Goal: Check status: Check status

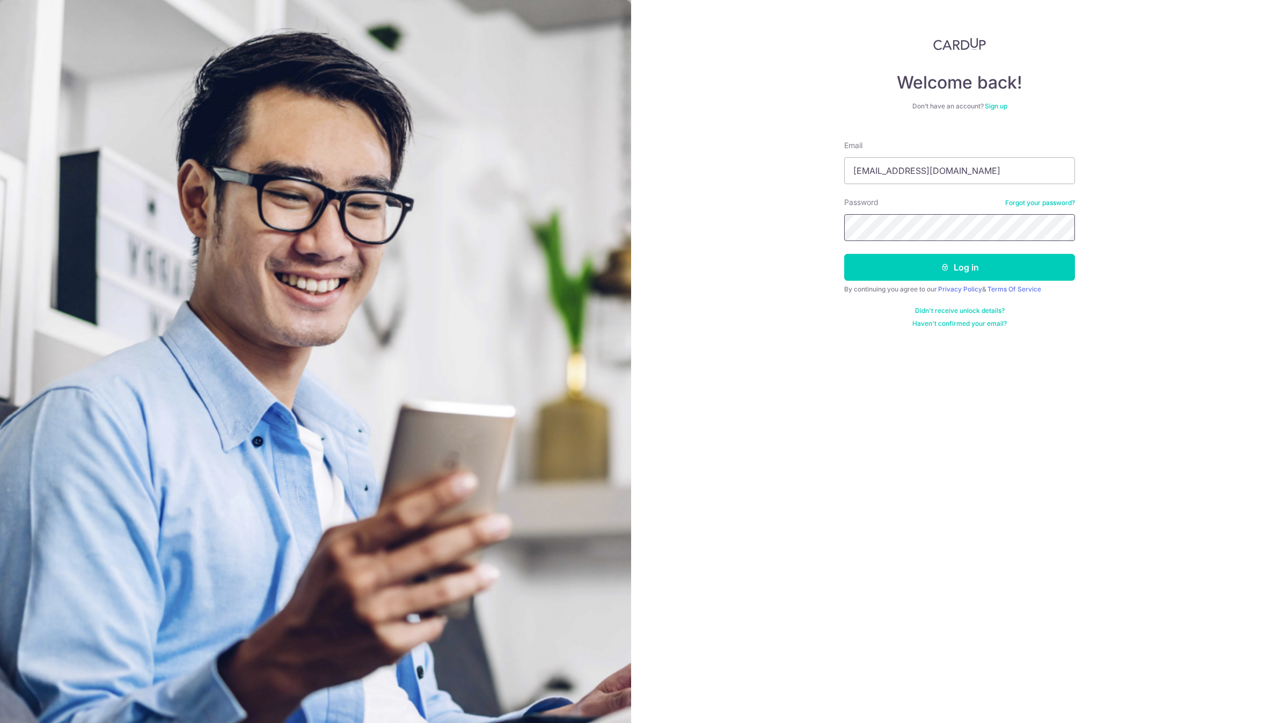
click at [844, 254] on button "Log in" at bounding box center [959, 267] width 231 height 27
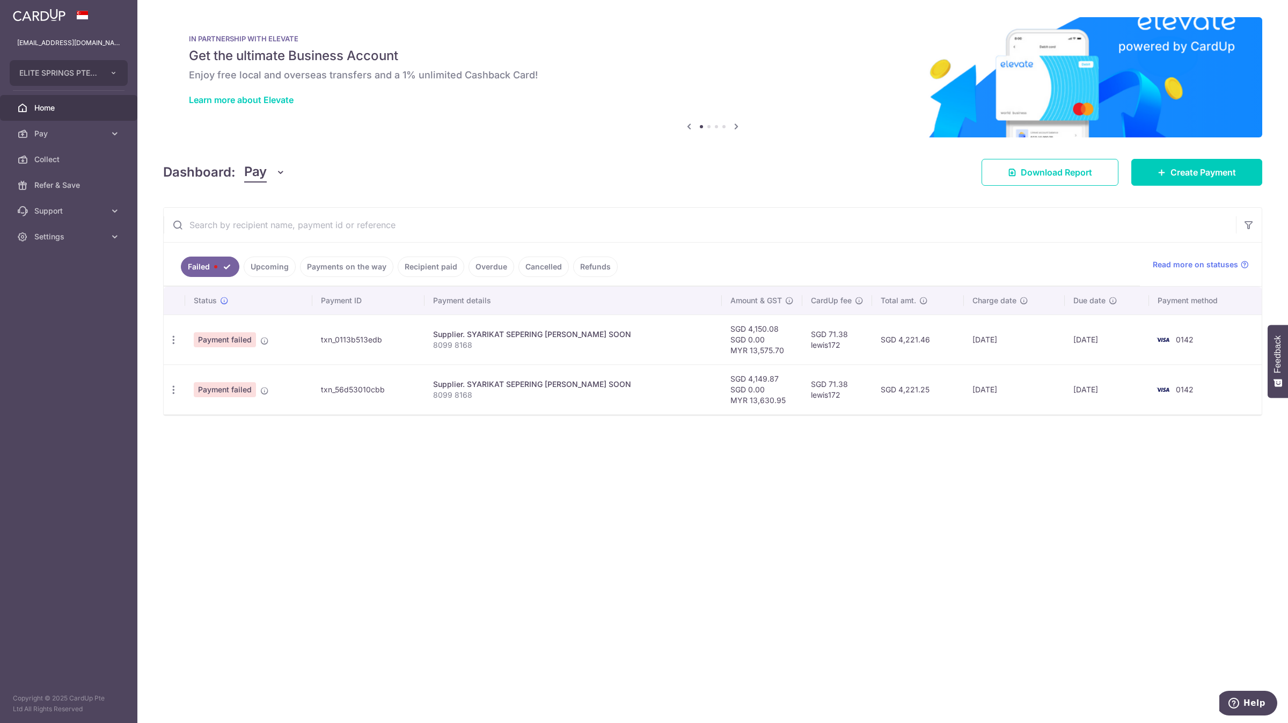
click at [365, 266] on link "Payments on the way" at bounding box center [346, 267] width 93 height 20
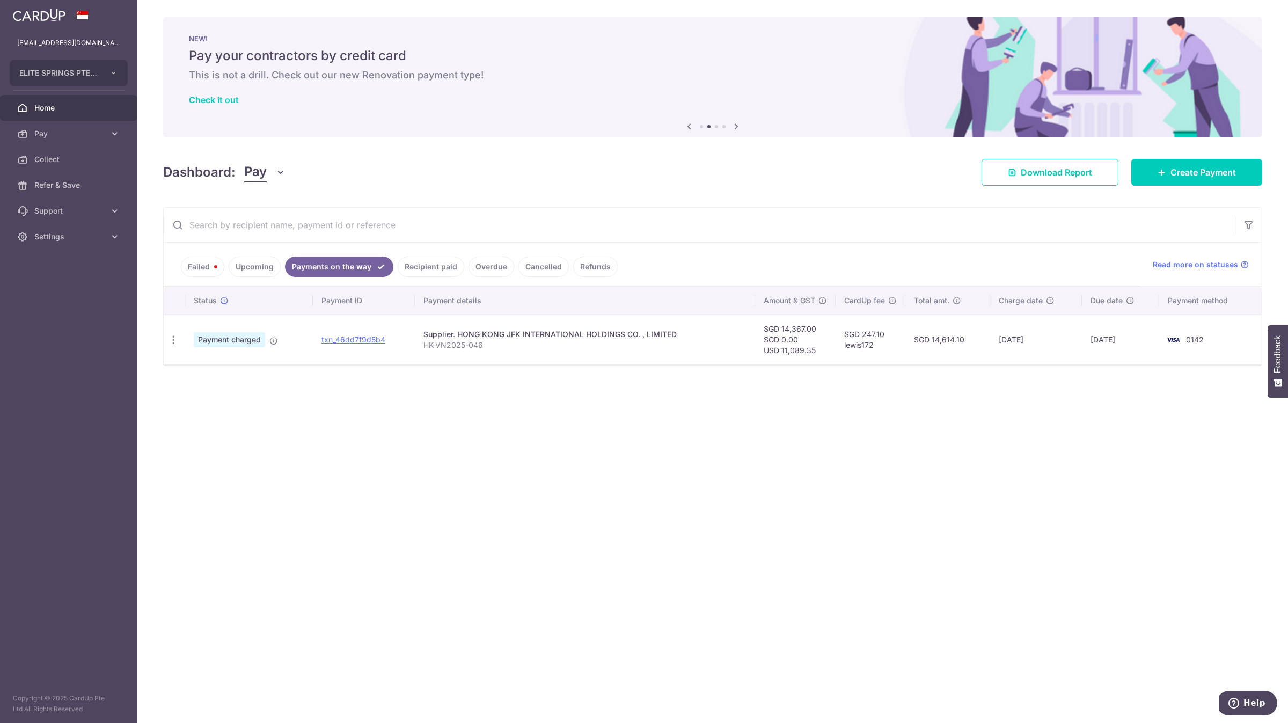
click at [419, 270] on link "Recipient paid" at bounding box center [431, 267] width 67 height 20
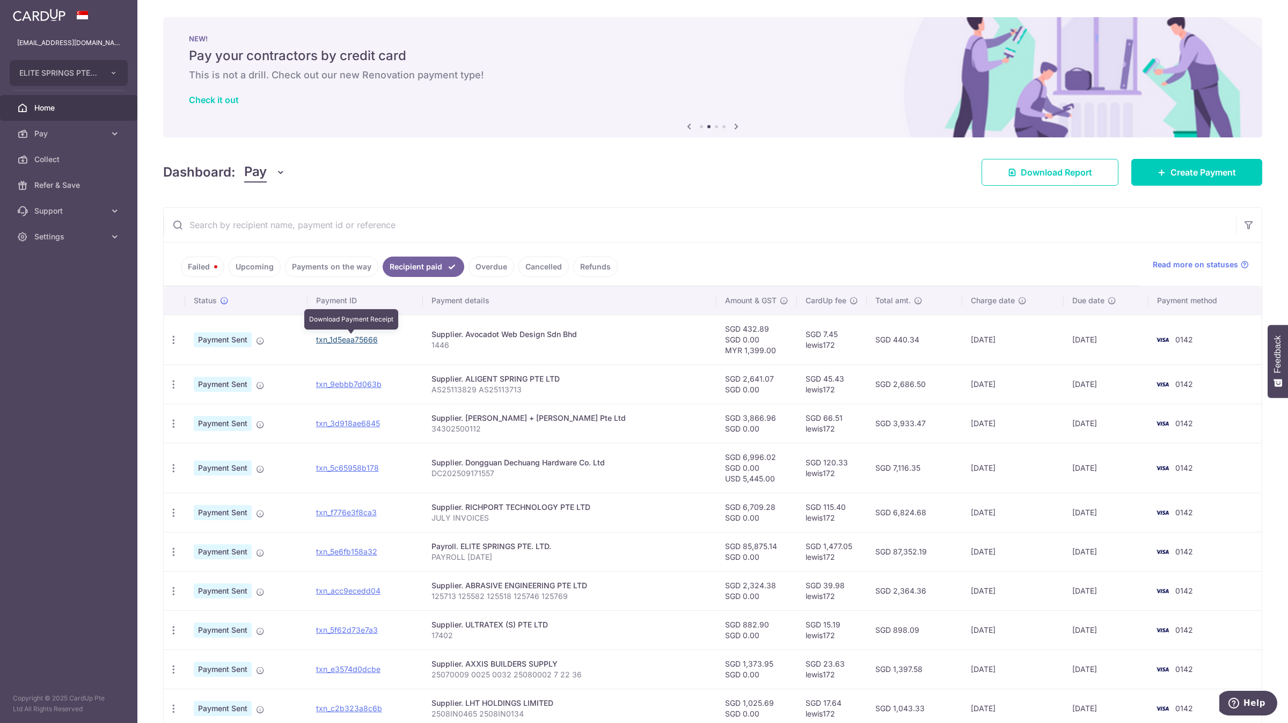
drag, startPoint x: 369, startPoint y: 342, endPoint x: 710, endPoint y: 57, distance: 444.6
click at [369, 342] on link "txn_1d5eaa75666" at bounding box center [347, 339] width 62 height 9
